Goal: Check status: Check status

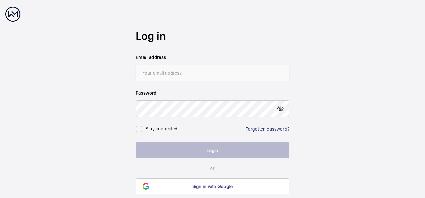
type input "[EMAIL_ADDRESS][DOMAIN_NAME]"
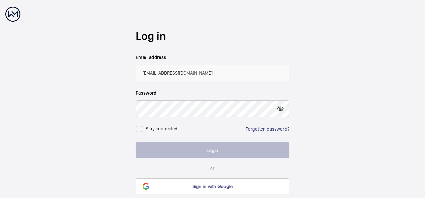
click at [209, 154] on button "Login" at bounding box center [213, 151] width 154 height 16
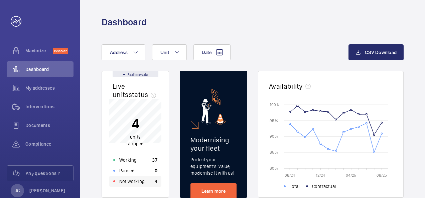
click at [132, 182] on p "Not working" at bounding box center [131, 181] width 25 height 7
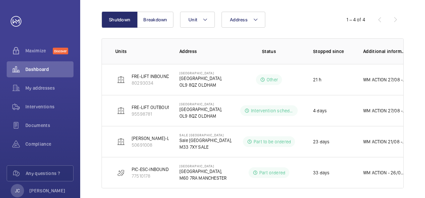
scroll to position [84, 0]
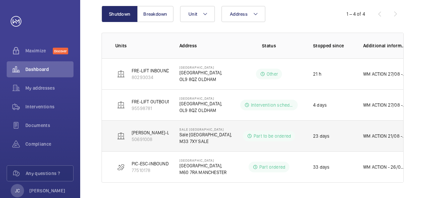
click at [366, 135] on p "WM ACTION 21/08 - PO provided [DATE], parts on order" at bounding box center [384, 136] width 43 height 7
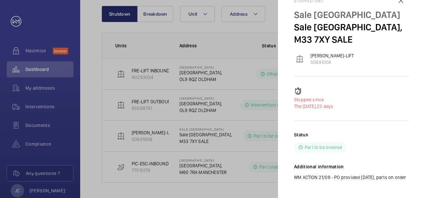
scroll to position [26, 0]
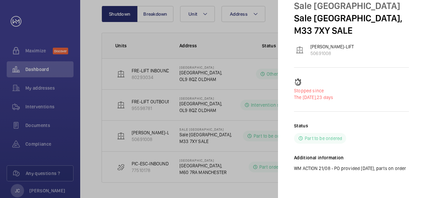
click at [255, 181] on div at bounding box center [212, 99] width 425 height 198
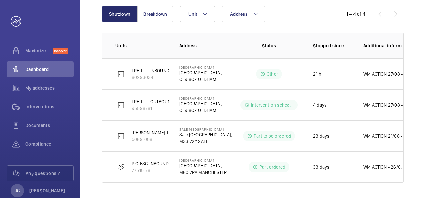
scroll to position [0, 0]
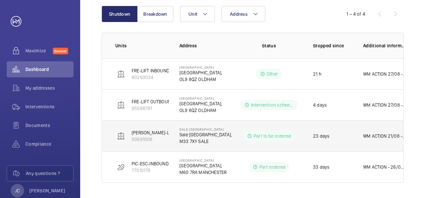
click at [149, 134] on p "[PERSON_NAME]-LIFT" at bounding box center [153, 133] width 43 height 7
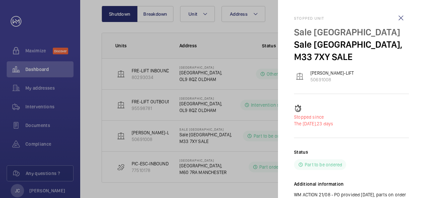
click at [129, 185] on div at bounding box center [212, 99] width 425 height 198
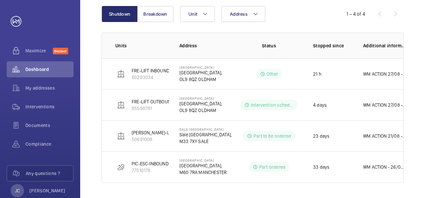
click at [137, 164] on mat-sidenav-container "Maximize Discover Dashboard My addresses Interventions Documents Compliance Any…" at bounding box center [212, 99] width 425 height 198
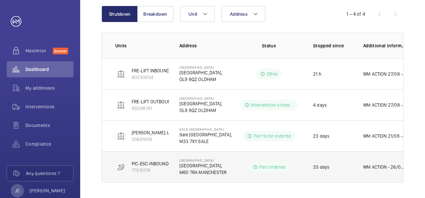
click at [142, 164] on p "PIC-ESC-INBOUND" at bounding box center [150, 164] width 37 height 7
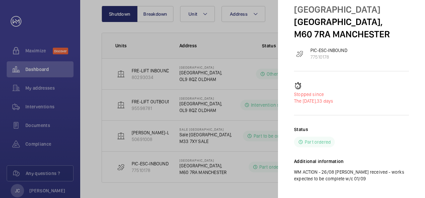
scroll to position [33, 0]
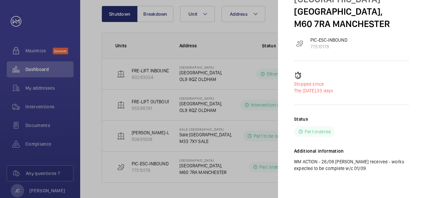
click at [226, 189] on div at bounding box center [212, 99] width 425 height 198
